Goal: Information Seeking & Learning: Compare options

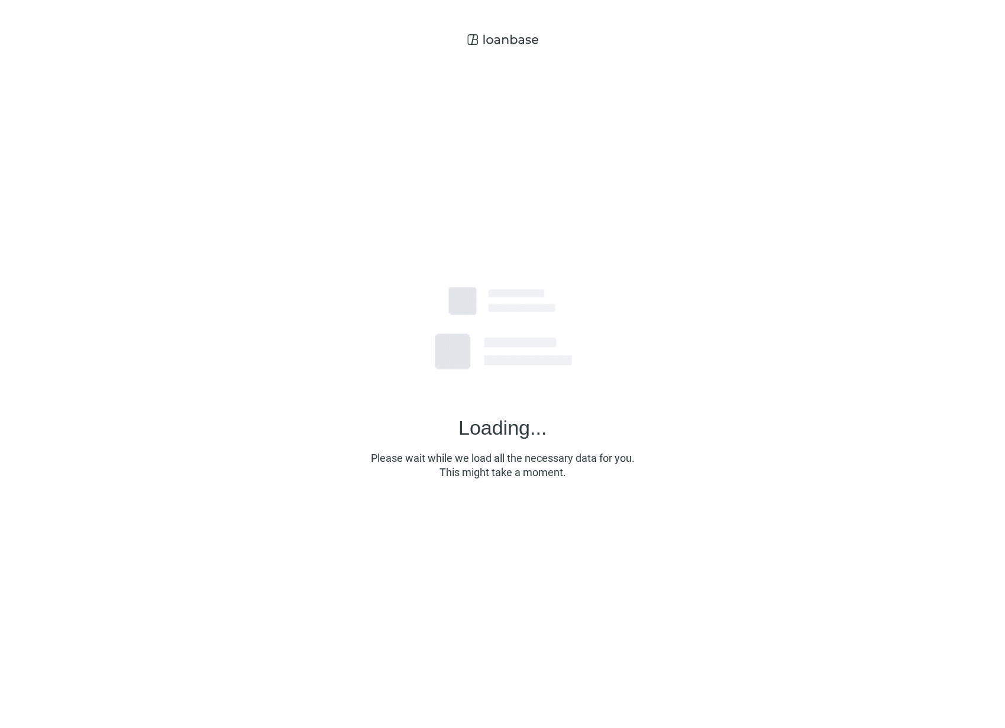
click at [343, 43] on div "Loading... Please wait while we load all the necessary data for you. This might…" at bounding box center [502, 359] width 1005 height 719
